Goal: Task Accomplishment & Management: Manage account settings

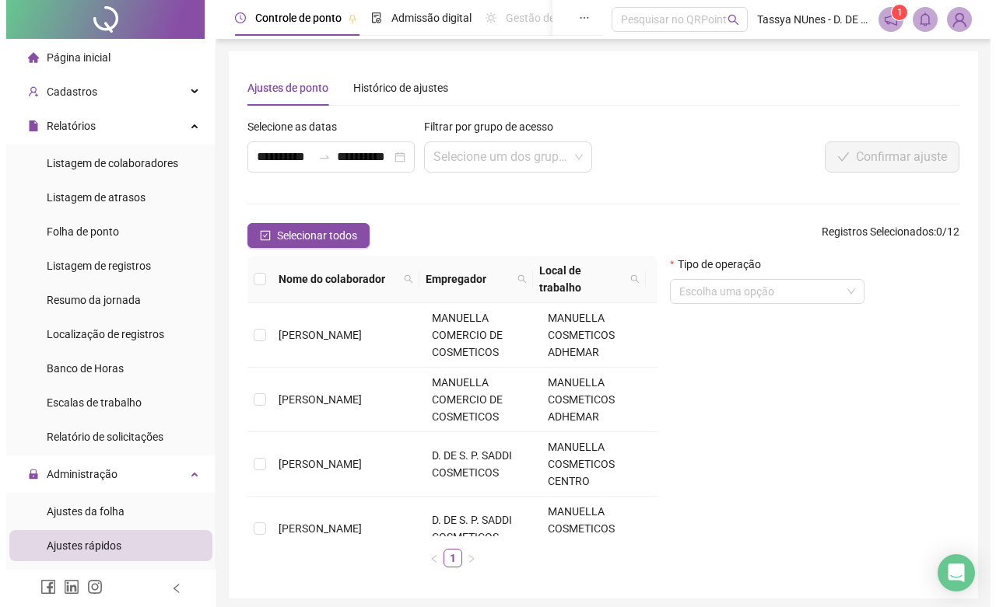
scroll to position [507, 0]
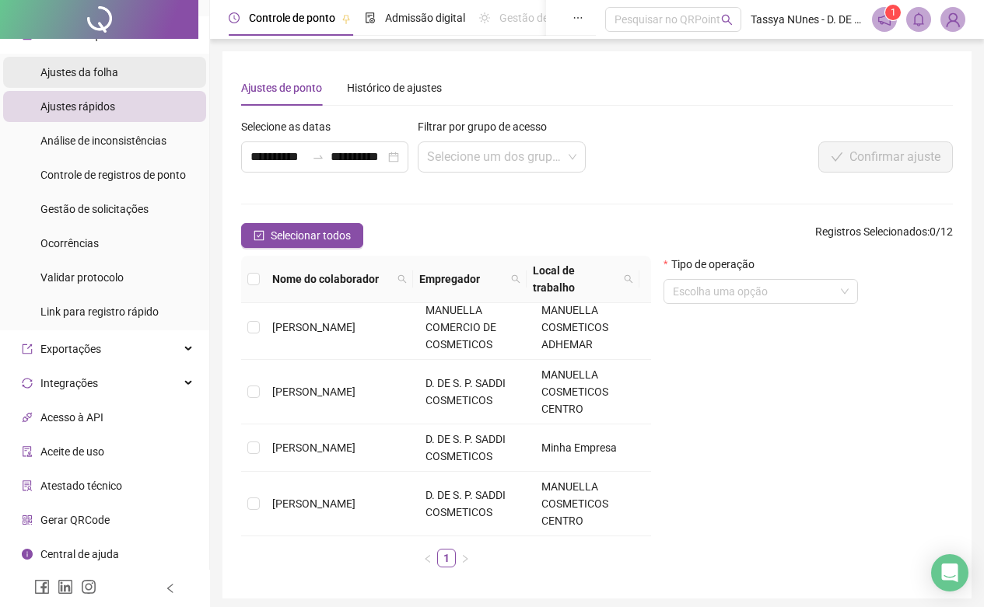
click at [135, 73] on li "Ajustes da folha" at bounding box center [104, 72] width 203 height 31
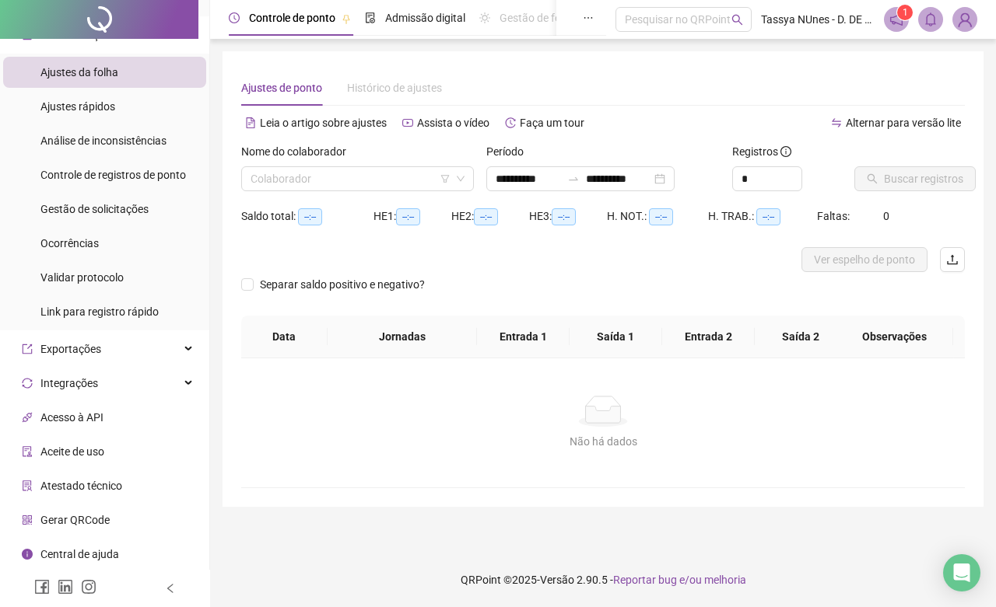
type input "**********"
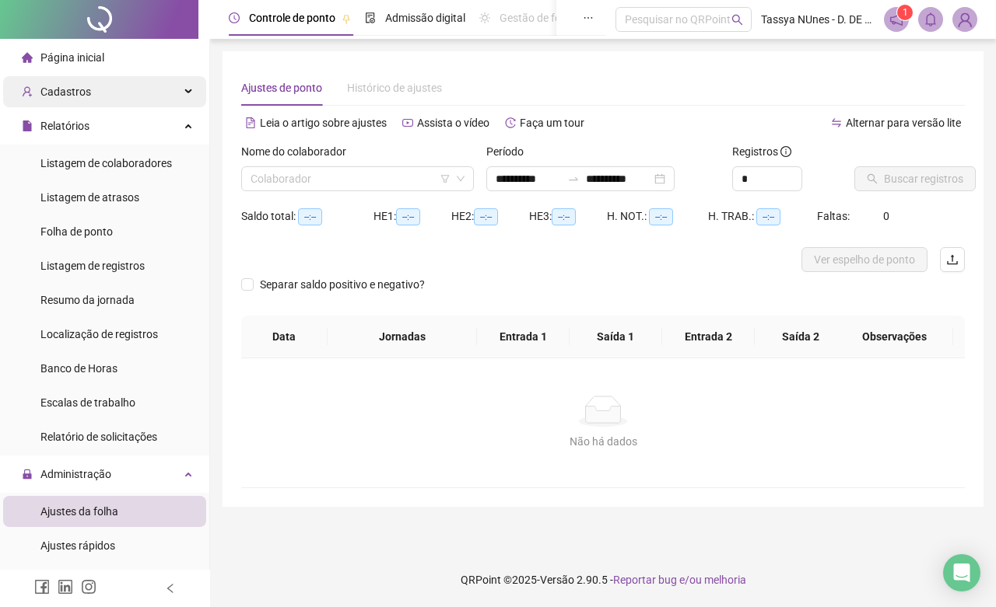
click at [152, 93] on div "Cadastros" at bounding box center [104, 91] width 203 height 31
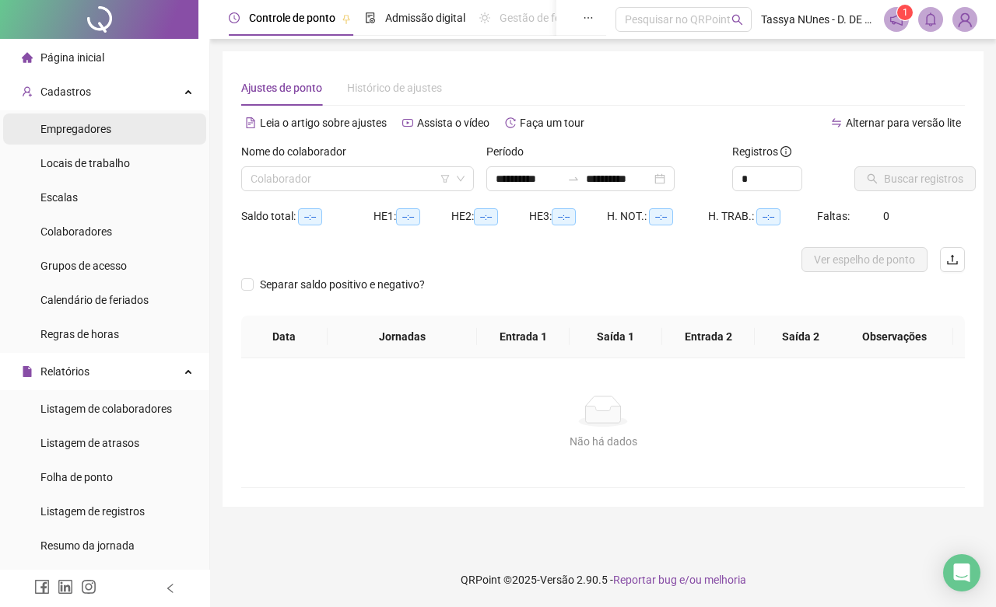
click at [152, 126] on li "Empregadores" at bounding box center [104, 129] width 203 height 31
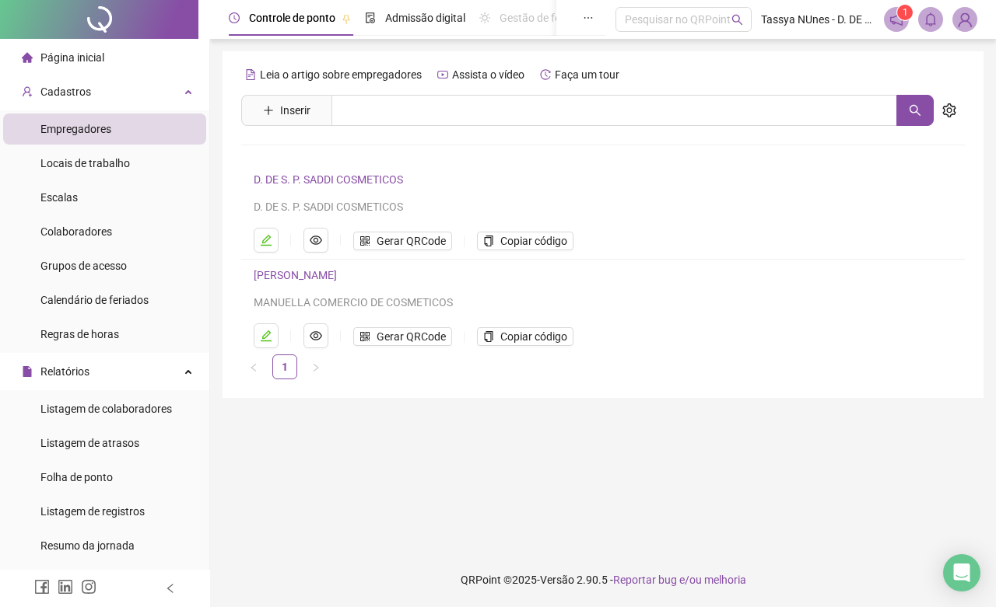
click at [327, 275] on link "[PERSON_NAME]" at bounding box center [295, 275] width 83 height 12
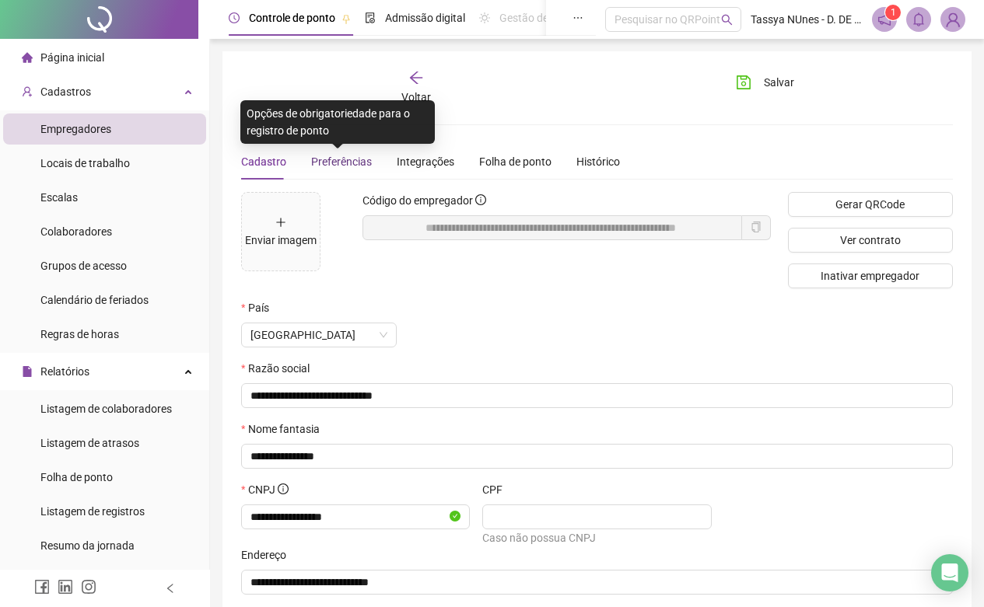
click at [343, 161] on span "Preferências" at bounding box center [341, 162] width 61 height 12
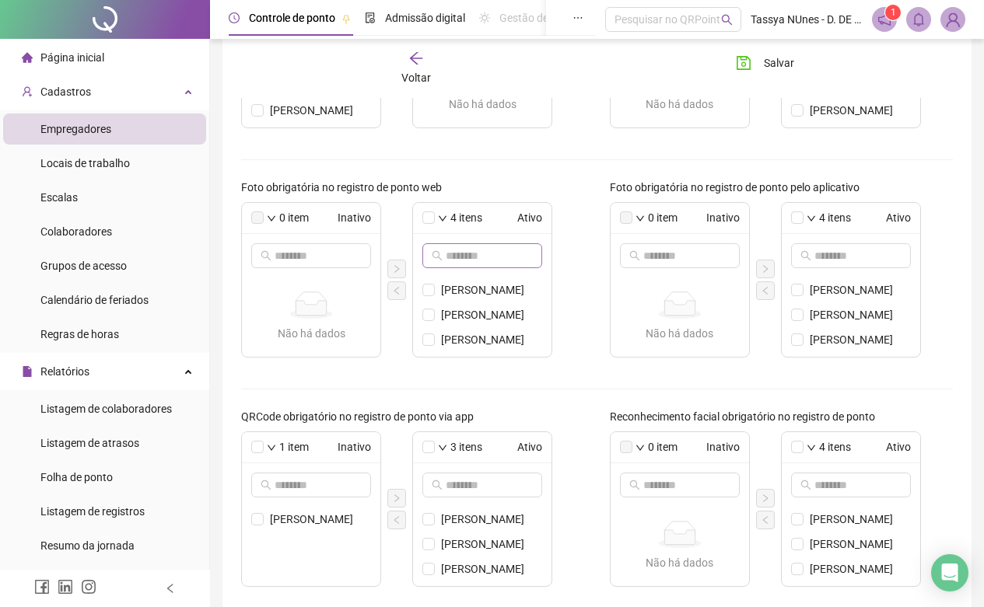
scroll to position [491, 0]
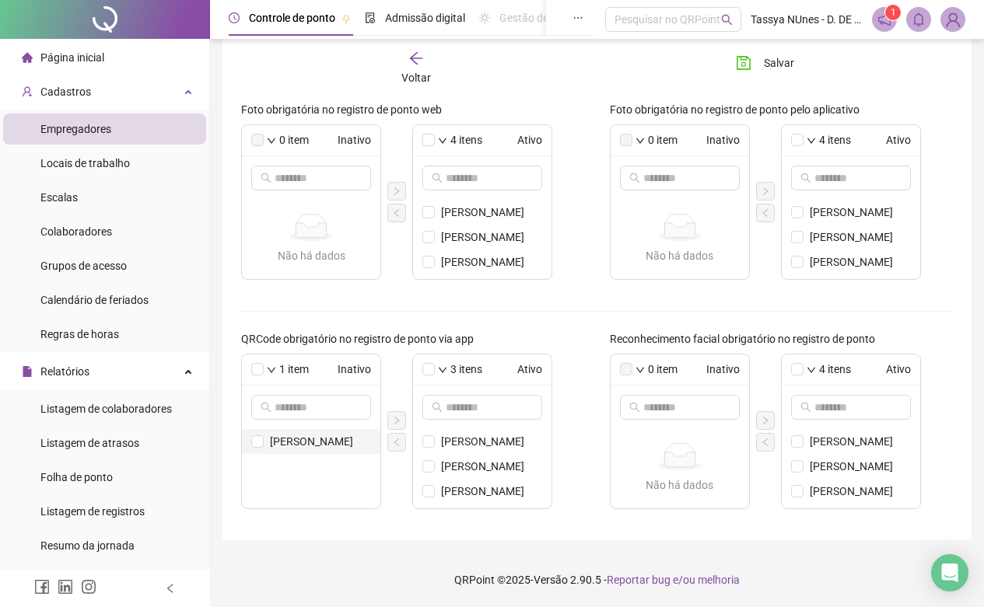
click at [335, 444] on span "[PERSON_NAME]" at bounding box center [320, 441] width 101 height 17
click at [395, 425] on icon "right" at bounding box center [396, 420] width 9 height 9
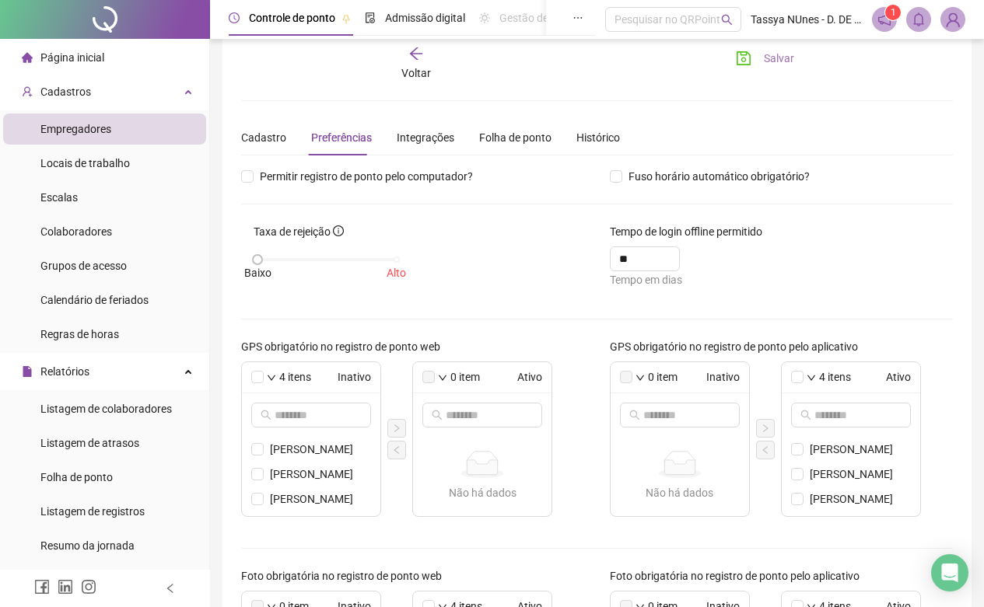
click at [756, 58] on button "Salvar" at bounding box center [765, 58] width 82 height 25
click at [130, 54] on li "Página inicial" at bounding box center [104, 57] width 203 height 31
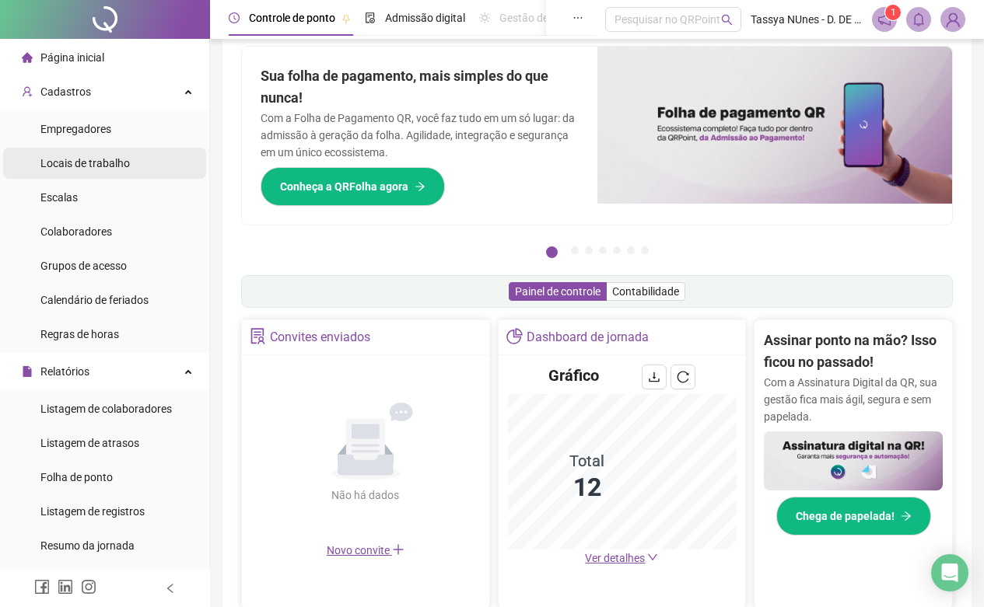
click at [135, 162] on li "Locais de trabalho" at bounding box center [104, 163] width 203 height 31
